Goal: Find contact information: Find contact information

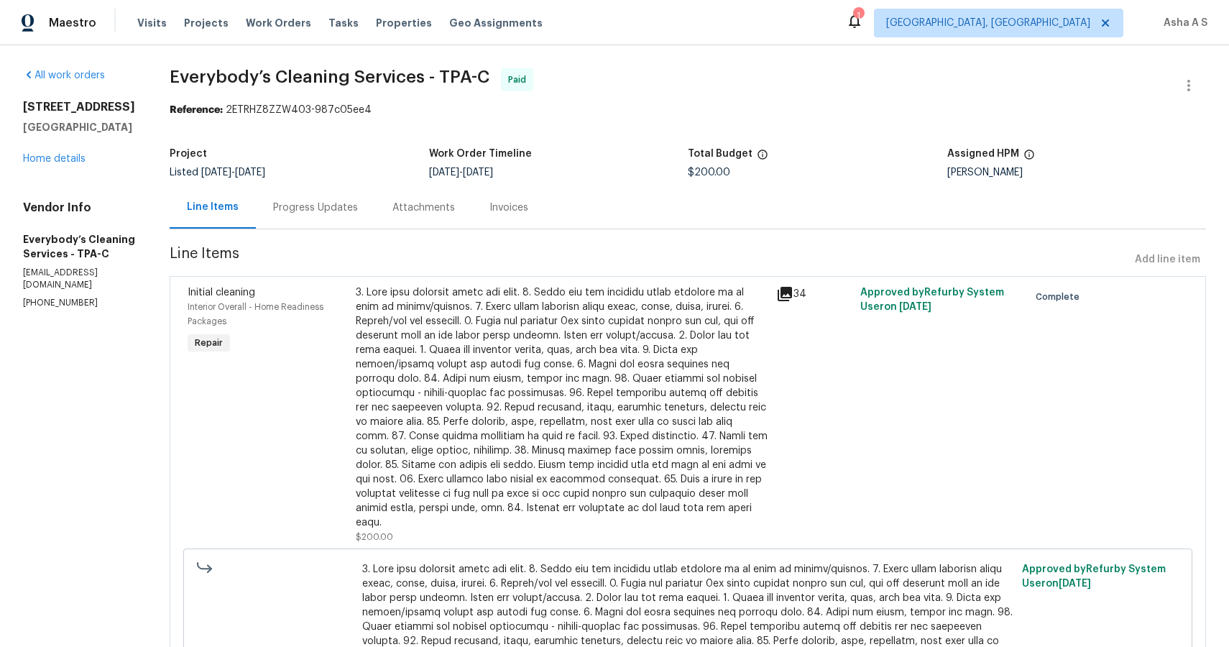
click at [40, 313] on section "All work orders 2400 Feather Sound Dr Apt 211 Clearwater, FL 33762 Home details…" at bounding box center [79, 429] width 112 height 722
click at [40, 312] on section "All work orders 2400 Feather Sound Dr Apt 211 Clearwater, FL 33762 Home details…" at bounding box center [79, 429] width 112 height 722
copy p "(704) 297-9588"
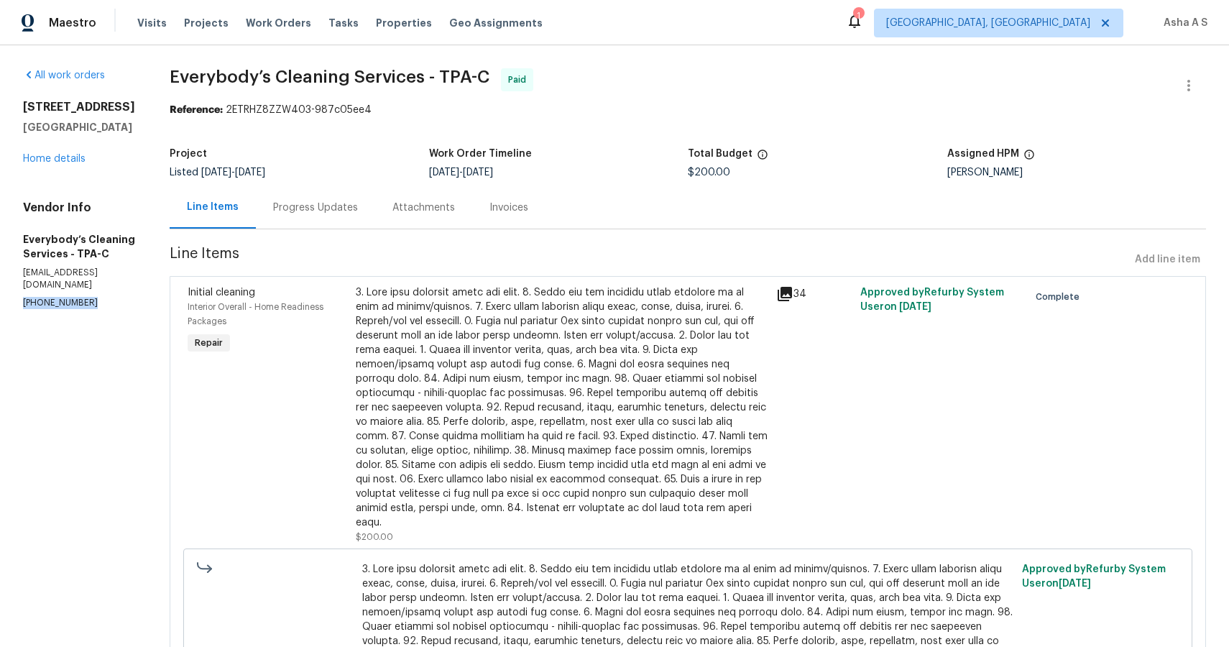
click at [53, 309] on p "(704) 297-9588" at bounding box center [79, 303] width 112 height 12
click at [47, 303] on p "(704) 297-9588" at bounding box center [79, 303] width 112 height 12
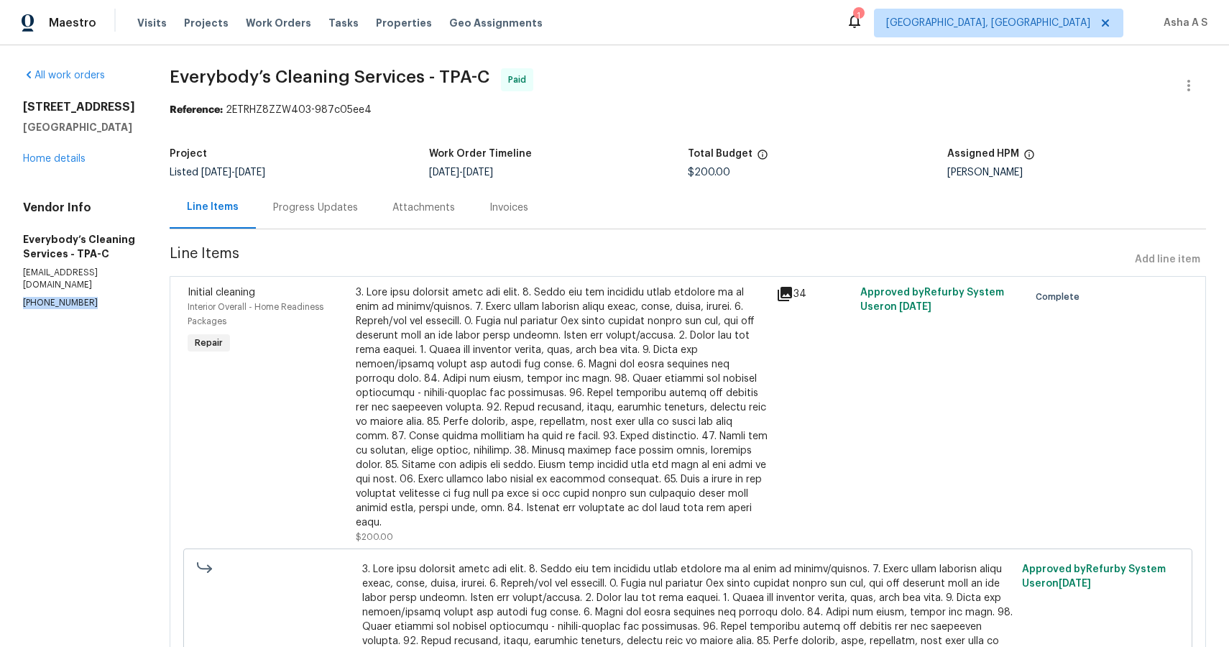
click at [47, 303] on p "(704) 297-9588" at bounding box center [79, 303] width 112 height 12
copy p "(704) 297-9588"
click at [135, 545] on section "All work orders 2400 Feather Sound Dr Apt 211 Clearwater, FL 33762 Home details…" at bounding box center [79, 429] width 112 height 722
click at [135, 415] on section "All work orders 2400 Feather Sound Dr Apt 211 Clearwater, FL 33762 Home details…" at bounding box center [79, 429] width 112 height 722
click at [60, 298] on p "(704) 297-9588" at bounding box center [79, 303] width 112 height 12
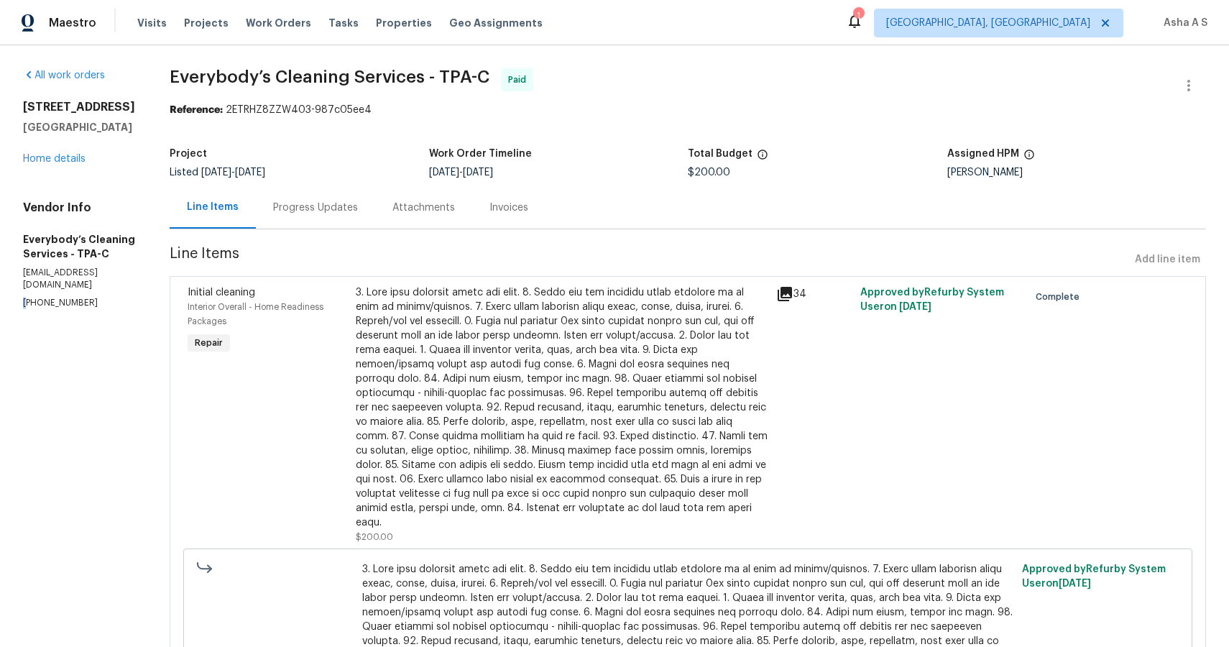
click at [60, 298] on p "(704) 297-9588" at bounding box center [79, 303] width 112 height 12
copy p "(704) 297-9588"
